Goal: Obtain resource: Obtain resource

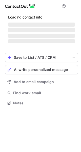
scroll to position [111, 81]
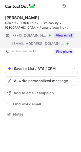
click at [61, 35] on button "View email" at bounding box center [64, 35] width 20 height 5
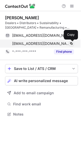
click at [73, 43] on span at bounding box center [72, 44] width 4 height 4
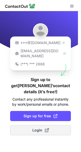
click at [42, 125] on button "Login" at bounding box center [40, 130] width 61 height 10
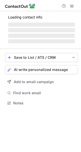
scroll to position [135, 81]
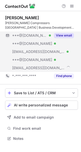
click at [65, 35] on button "View email" at bounding box center [64, 35] width 20 height 5
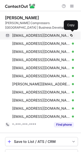
scroll to position [184, 78]
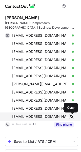
click at [73, 116] on span at bounding box center [72, 117] width 4 height 4
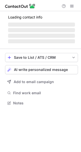
scroll to position [111, 81]
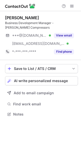
click at [67, 34] on button "View email" at bounding box center [64, 35] width 20 height 5
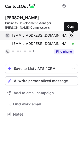
click at [72, 37] on span at bounding box center [72, 36] width 4 height 4
click at [72, 36] on span at bounding box center [72, 36] width 4 height 4
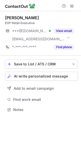
scroll to position [106, 81]
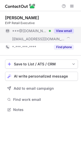
click at [66, 32] on button "View email" at bounding box center [64, 30] width 20 height 5
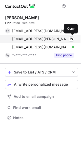
scroll to position [114, 81]
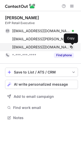
click at [72, 47] on span at bounding box center [72, 47] width 4 height 4
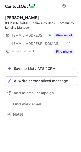
scroll to position [111, 81]
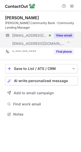
click at [68, 34] on button "View email" at bounding box center [64, 35] width 20 height 5
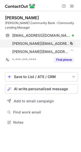
scroll to position [119, 81]
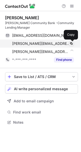
click at [74, 42] on button at bounding box center [71, 43] width 5 height 5
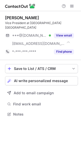
scroll to position [106, 81]
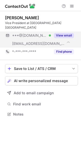
click at [67, 33] on button "View email" at bounding box center [64, 35] width 20 height 5
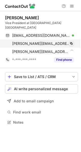
scroll to position [114, 81]
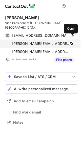
click at [69, 41] on div "eric.judd@zurichna.com Verified" at bounding box center [43, 43] width 62 height 5
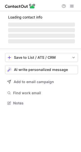
scroll to position [111, 81]
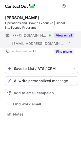
click at [65, 35] on button "View email" at bounding box center [64, 35] width 20 height 5
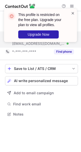
click at [73, 12] on span at bounding box center [73, 13] width 4 height 5
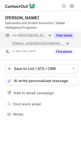
click at [72, 7] on span at bounding box center [72, 6] width 4 height 4
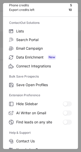
scroll to position [59, 0]
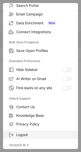
click at [20, 134] on span "Logout" at bounding box center [44, 135] width 56 height 5
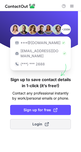
click at [34, 122] on span "Login" at bounding box center [41, 124] width 17 height 5
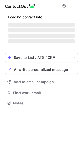
scroll to position [111, 81]
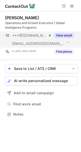
scroll to position [111, 81]
click at [67, 37] on button "View email" at bounding box center [64, 35] width 20 height 5
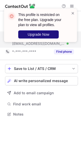
click at [47, 33] on span "Upgrade Now" at bounding box center [39, 35] width 22 height 4
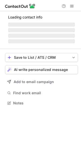
scroll to position [111, 81]
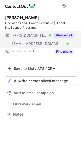
click at [67, 34] on button "View email" at bounding box center [64, 35] width 20 height 5
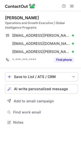
scroll to position [119, 81]
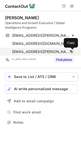
click at [72, 51] on span at bounding box center [72, 52] width 4 height 4
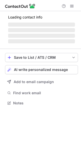
scroll to position [111, 81]
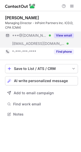
click at [62, 38] on button "View email" at bounding box center [64, 35] width 20 height 5
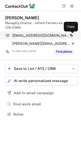
click at [70, 34] on span at bounding box center [72, 36] width 4 height 4
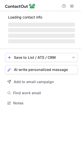
scroll to position [119, 81]
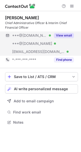
click at [64, 36] on button "View email" at bounding box center [64, 35] width 20 height 5
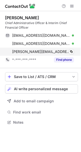
click at [74, 54] on div "phyllis.nordstrom@3dsystems.com Verified Copy" at bounding box center [39, 52] width 69 height 8
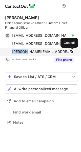
click at [74, 54] on div "phyllis.nordstrom@3dsystems.com Verified Copied!" at bounding box center [39, 52] width 69 height 8
click at [70, 52] on span at bounding box center [72, 52] width 4 height 4
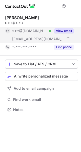
scroll to position [106, 81]
click at [68, 34] on div "View email" at bounding box center [62, 31] width 23 height 8
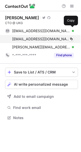
scroll to position [114, 81]
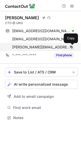
click at [73, 47] on span at bounding box center [72, 47] width 4 height 4
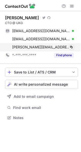
scroll to position [114, 81]
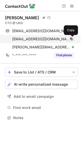
click at [73, 39] on span at bounding box center [72, 39] width 4 height 4
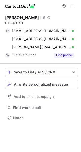
scroll to position [114, 81]
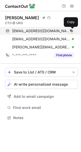
click at [71, 31] on span at bounding box center [72, 31] width 4 height 4
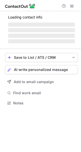
scroll to position [3, 3]
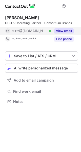
click at [66, 31] on button "View email" at bounding box center [64, 30] width 20 height 5
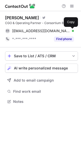
click at [69, 32] on button at bounding box center [71, 30] width 5 height 5
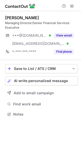
scroll to position [111, 81]
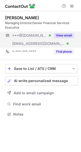
click at [66, 35] on button "View email" at bounding box center [64, 35] width 20 height 5
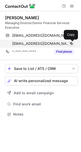
click at [72, 45] on span at bounding box center [72, 44] width 4 height 4
